Goal: Task Accomplishment & Management: Use online tool/utility

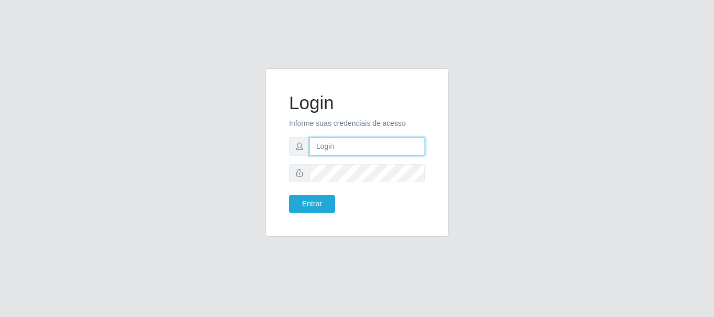
click at [328, 149] on input "text" at bounding box center [368, 147] width 116 height 18
type input "[EMAIL_ADDRESS][DOMAIN_NAME]"
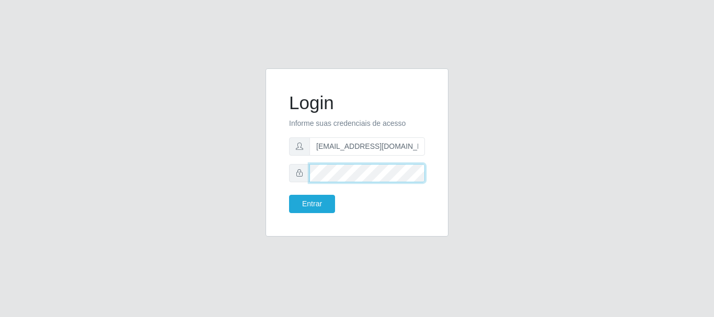
click at [289, 195] on button "Entrar" at bounding box center [312, 204] width 46 height 18
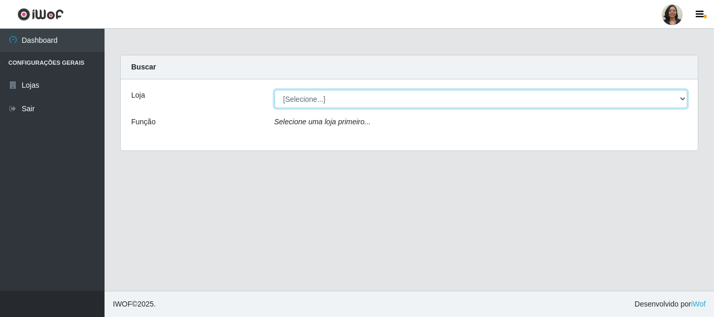
click at [680, 101] on select "[Selecione...] SuperFácil Atacado - Rodoviária" at bounding box center [482, 99] width 414 height 18
select select "400"
click at [275, 90] on select "[Selecione...] SuperFácil Atacado - Rodoviária" at bounding box center [482, 99] width 414 height 18
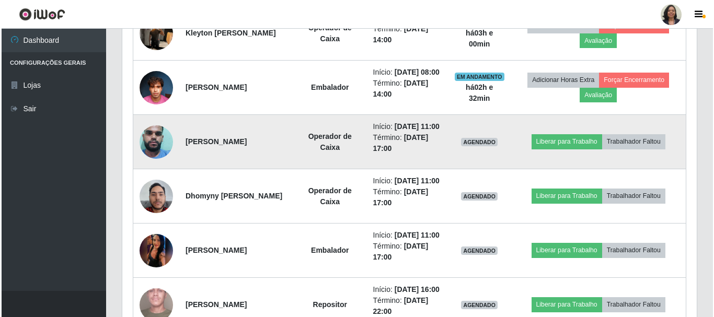
scroll to position [471, 0]
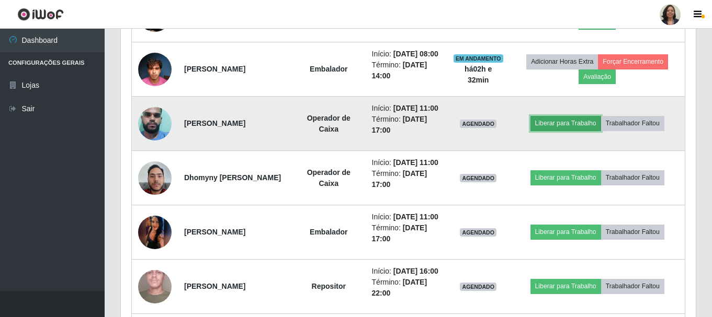
click at [555, 131] on button "Liberar para Trabalho" at bounding box center [565, 123] width 71 height 15
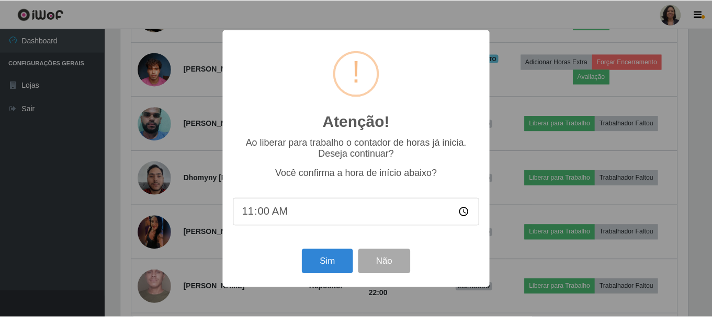
scroll to position [217, 570]
click at [320, 263] on button "Sim" at bounding box center [328, 261] width 51 height 25
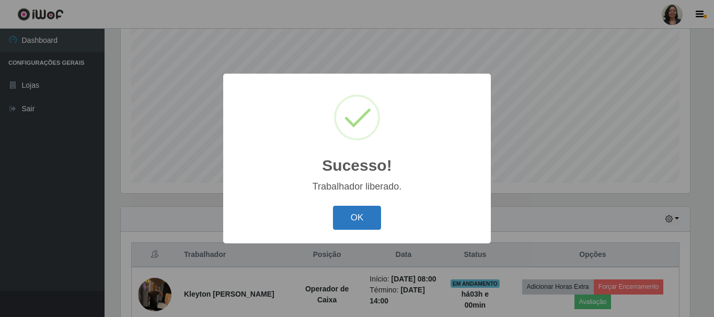
drag, startPoint x: 359, startPoint y: 227, endPoint x: 365, endPoint y: 221, distance: 8.1
click at [361, 224] on button "OK" at bounding box center [357, 218] width 49 height 25
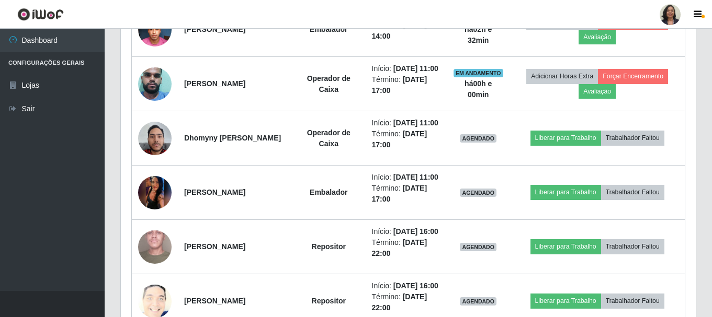
scroll to position [557, 0]
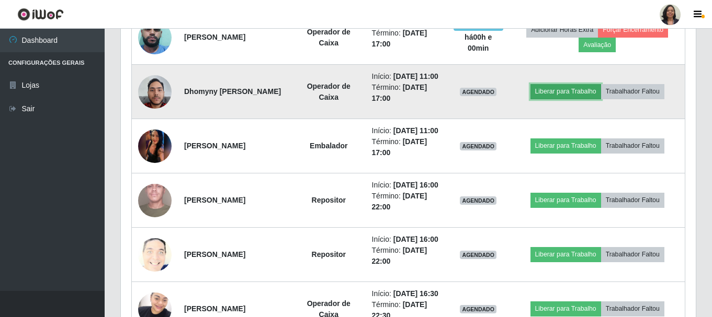
click at [566, 99] on button "Liberar para Trabalho" at bounding box center [565, 91] width 71 height 15
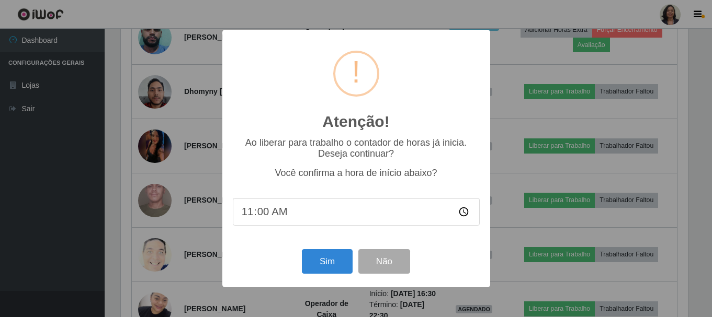
scroll to position [217, 570]
click at [324, 265] on button "Sim" at bounding box center [328, 261] width 51 height 25
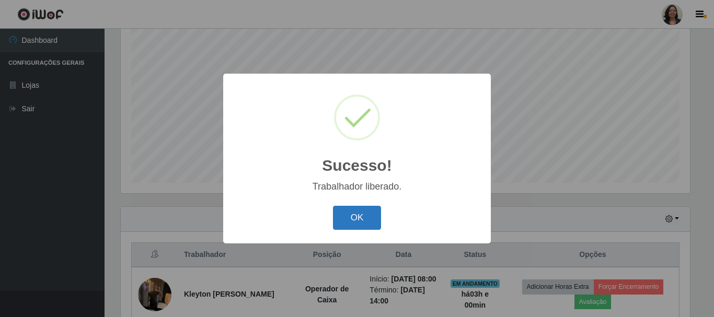
click at [350, 227] on button "OK" at bounding box center [357, 218] width 49 height 25
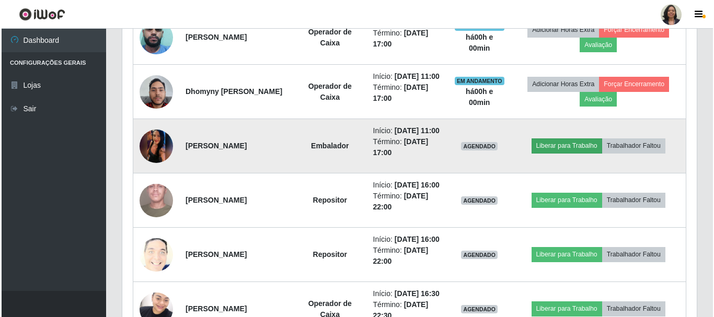
scroll to position [609, 0]
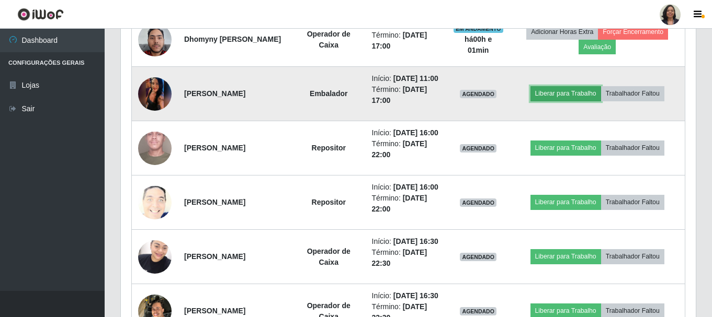
click at [556, 101] on button "Liberar para Trabalho" at bounding box center [565, 93] width 71 height 15
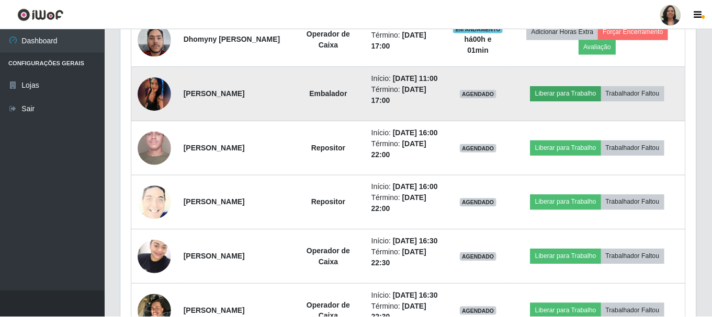
scroll to position [217, 570]
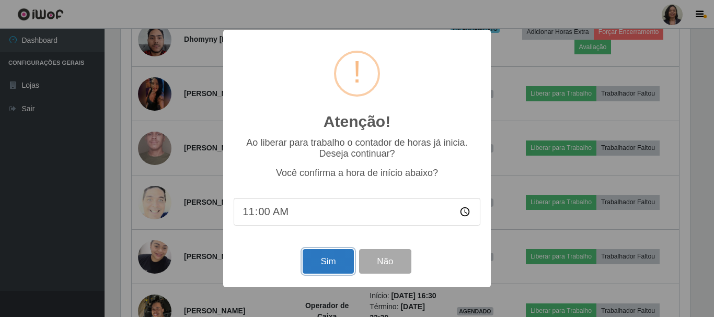
click at [333, 264] on button "Sim" at bounding box center [328, 261] width 51 height 25
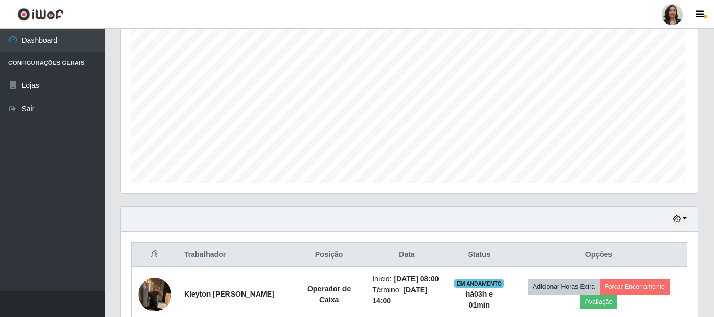
scroll to position [0, 0]
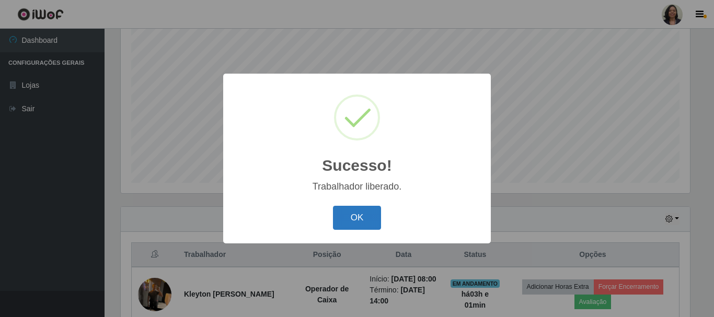
click at [348, 217] on button "OK" at bounding box center [357, 218] width 49 height 25
